Goal: Information Seeking & Learning: Learn about a topic

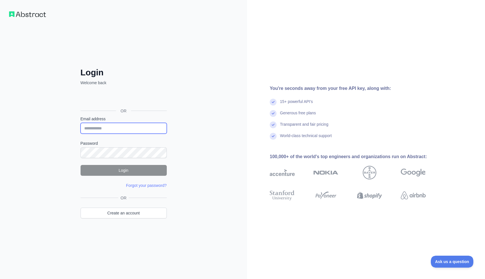
click at [110, 126] on input "Email address" at bounding box center [124, 128] width 86 height 11
type input "**********"
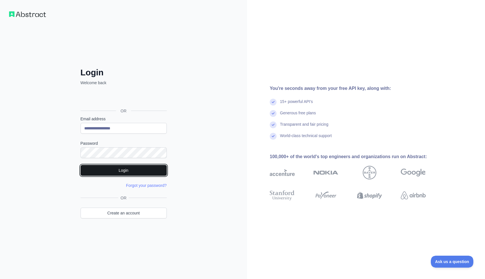
click at [123, 172] on button "Login" at bounding box center [124, 170] width 86 height 11
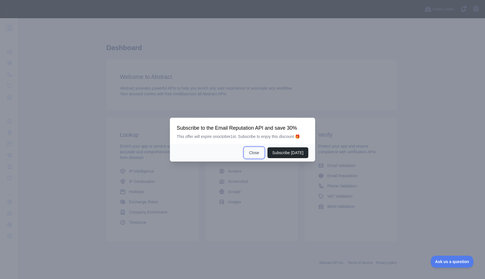
click at [252, 154] on button "Close" at bounding box center [254, 152] width 20 height 11
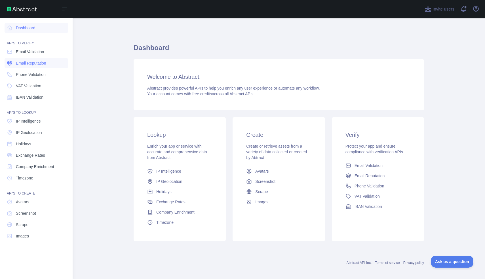
click at [31, 63] on span "Email Reputation" at bounding box center [31, 63] width 30 height 6
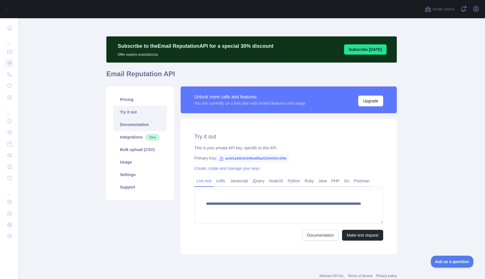
click at [135, 125] on link "Documentation" at bounding box center [140, 124] width 54 height 12
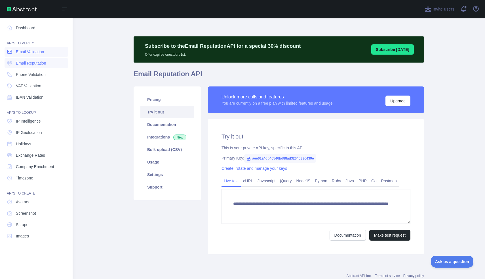
click at [24, 51] on span "Email Validation" at bounding box center [30, 52] width 28 height 6
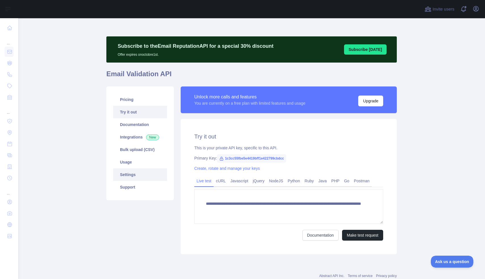
scroll to position [17, 0]
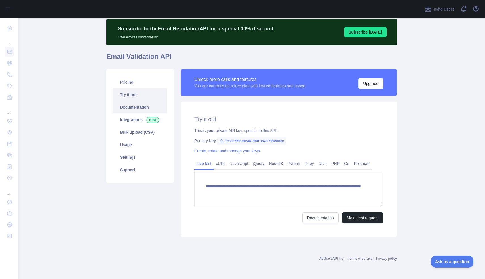
click at [134, 109] on link "Documentation" at bounding box center [140, 107] width 54 height 12
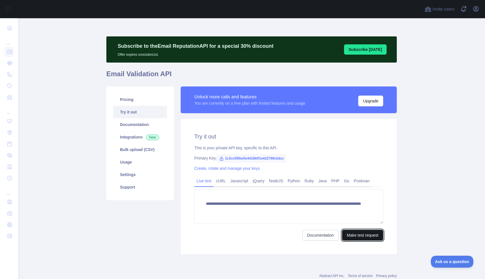
click at [366, 235] on button "Make test request" at bounding box center [362, 234] width 41 height 11
